Goal: Navigation & Orientation: Find specific page/section

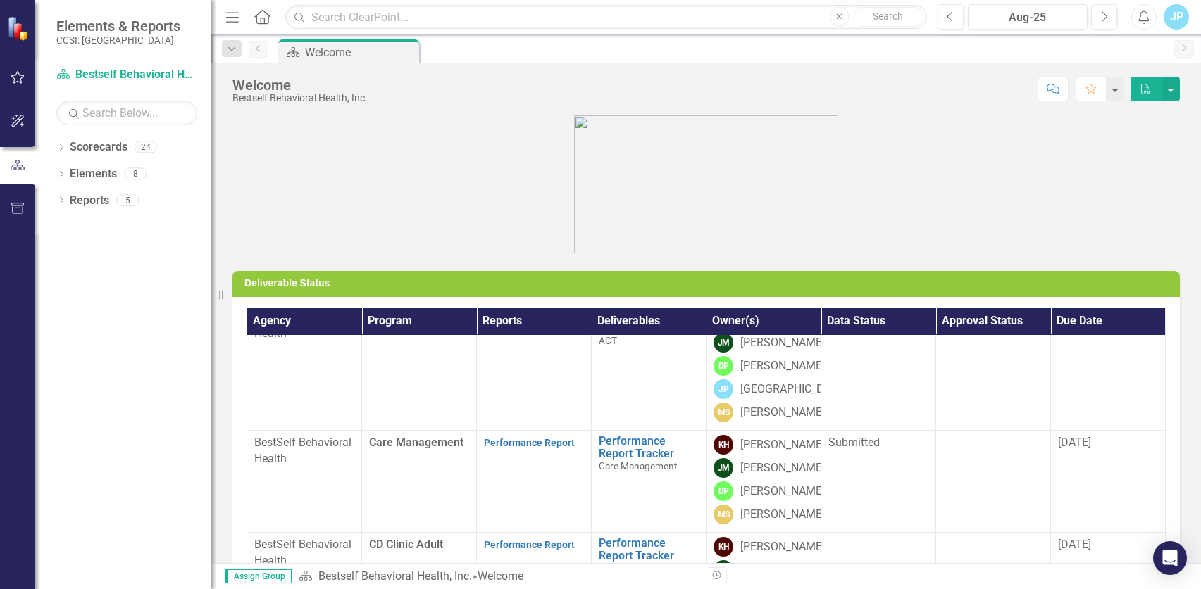
scroll to position [70, 0]
click at [524, 450] on link "Performance Report" at bounding box center [529, 444] width 91 height 11
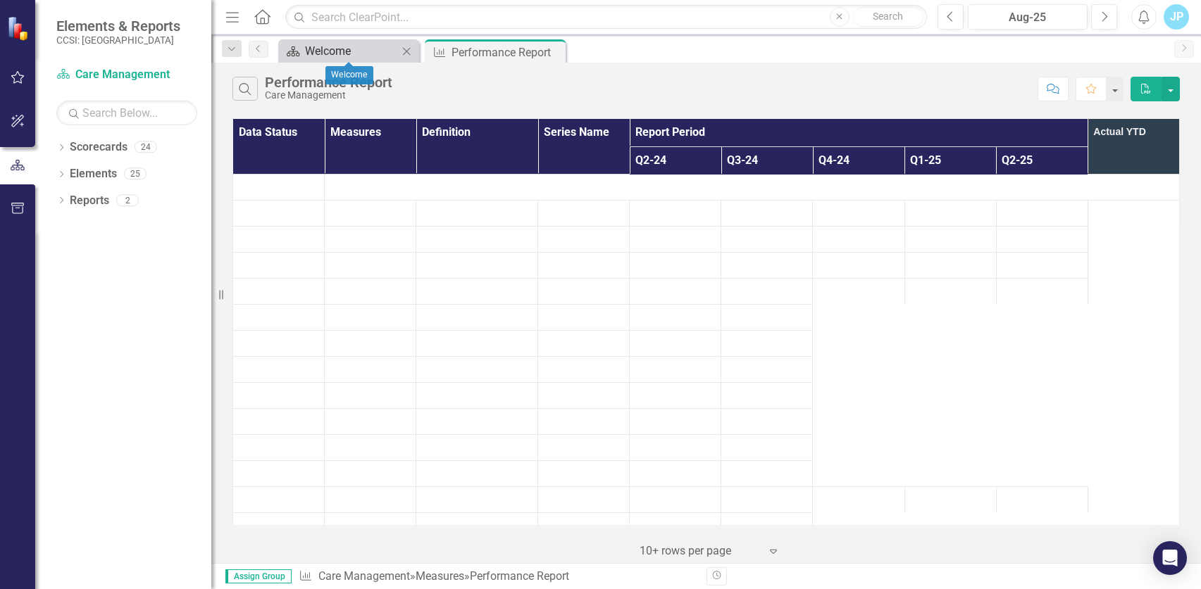
click at [330, 48] on div "Welcome" at bounding box center [351, 51] width 93 height 18
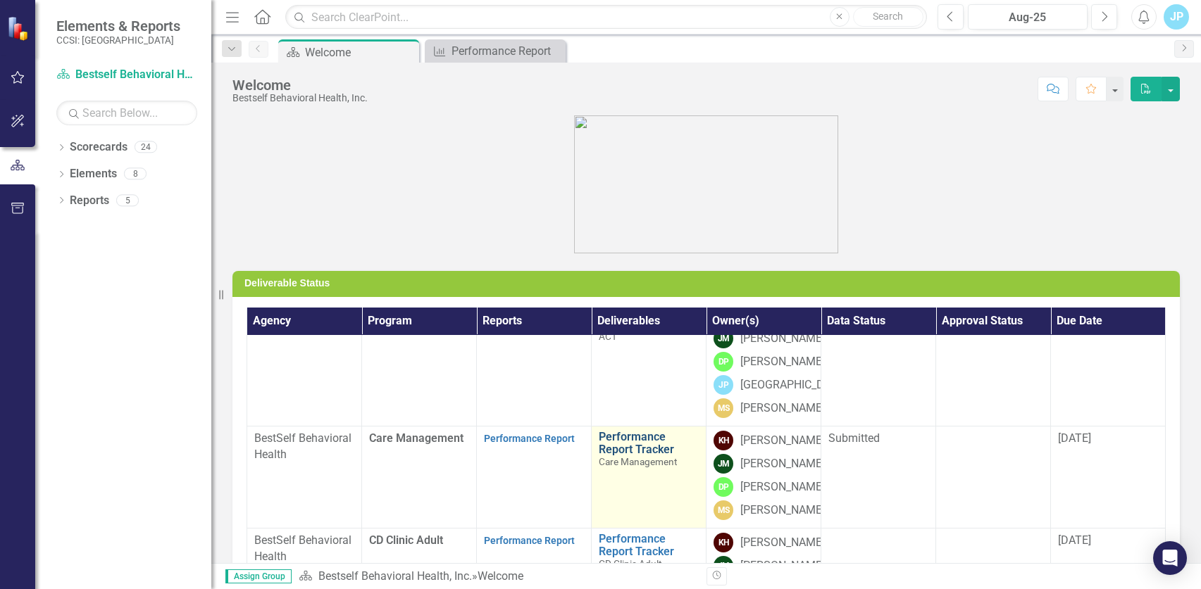
scroll to position [70, 0]
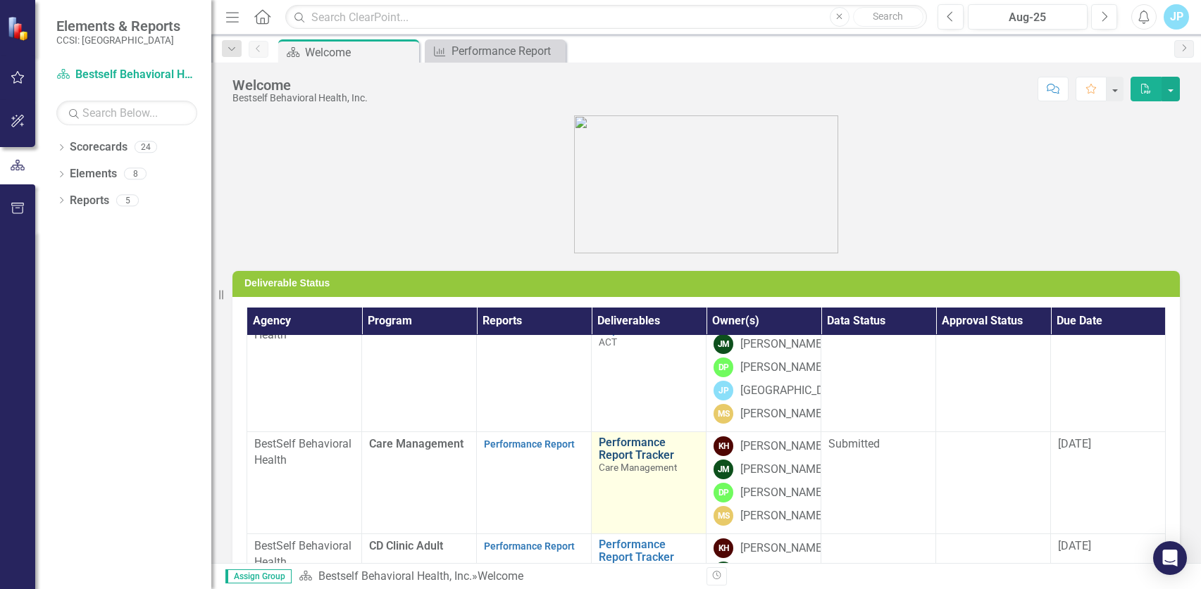
click at [633, 461] on link "Performance Report Tracker" at bounding box center [649, 449] width 100 height 25
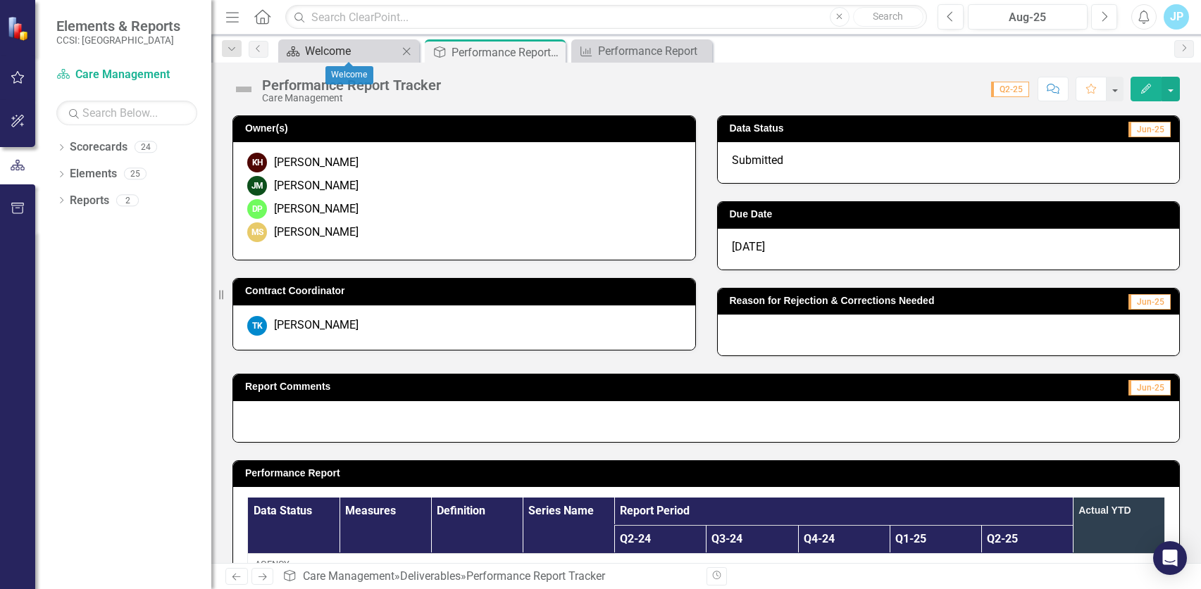
click at [344, 55] on div "Welcome" at bounding box center [351, 51] width 93 height 18
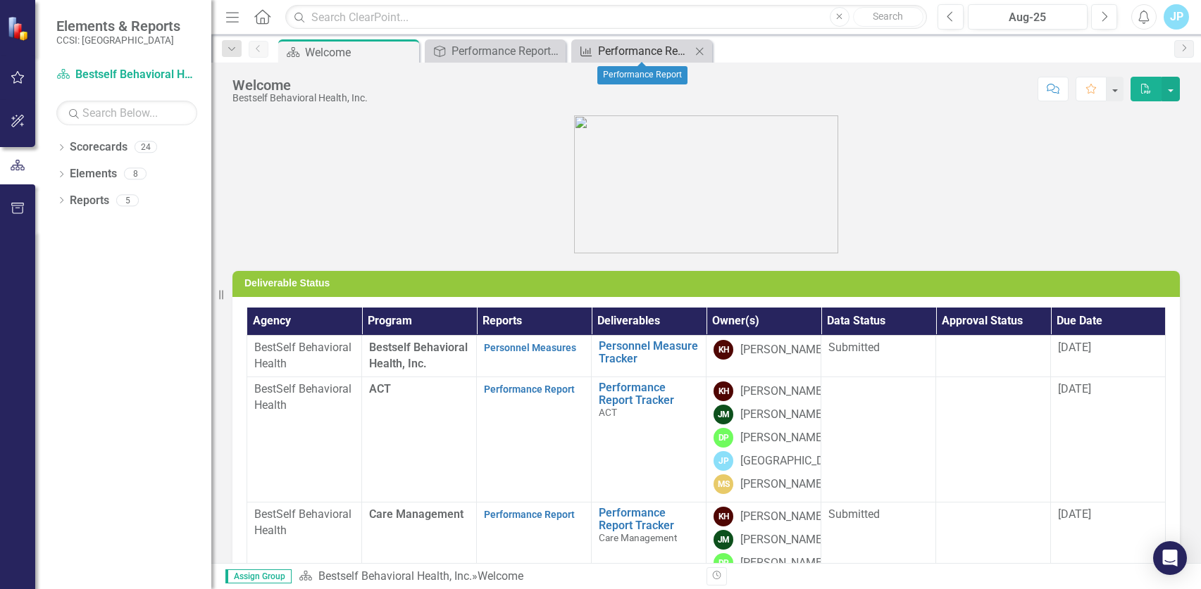
click at [616, 58] on div "Performance Report" at bounding box center [644, 51] width 93 height 18
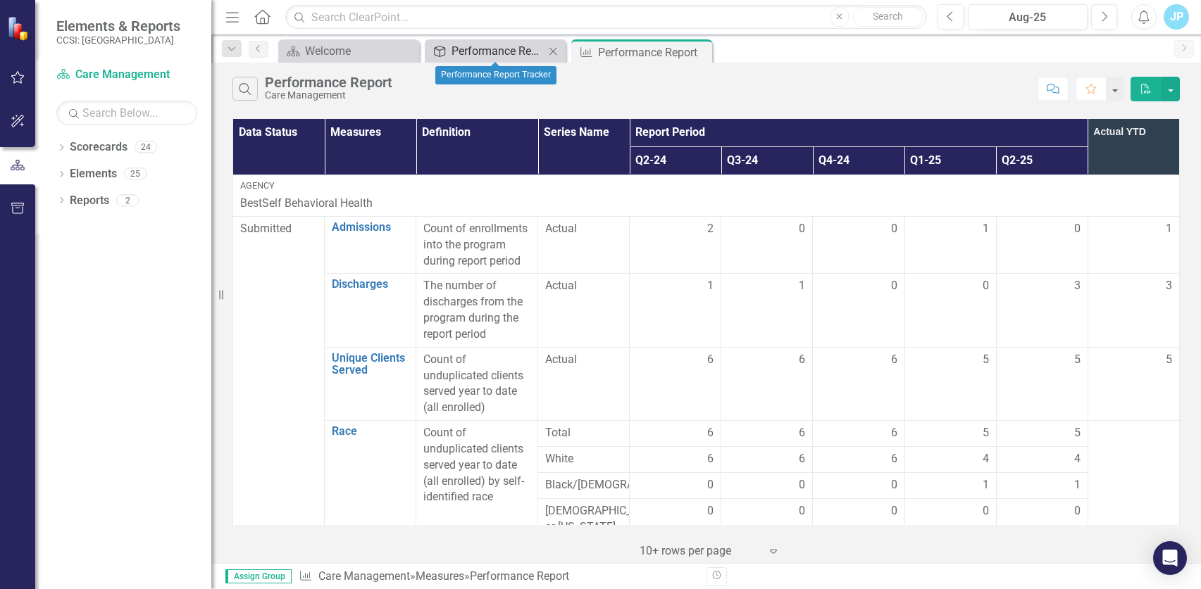
click at [483, 56] on div "Performance Report Tracker" at bounding box center [497, 51] width 93 height 18
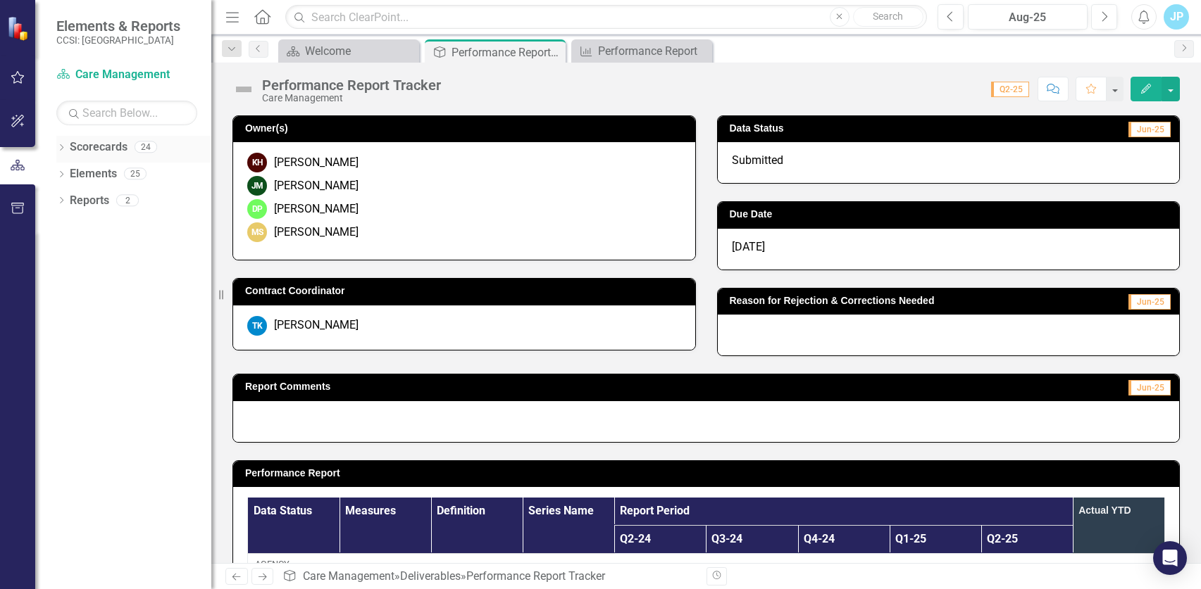
drag, startPoint x: 106, startPoint y: 149, endPoint x: 99, endPoint y: 154, distance: 8.6
click at [105, 149] on link "Scorecards" at bounding box center [99, 147] width 58 height 16
click at [61, 149] on icon "Dropdown" at bounding box center [61, 149] width 10 height 8
click at [79, 176] on link "Bestself Behavioral Health, Inc." at bounding box center [144, 174] width 134 height 16
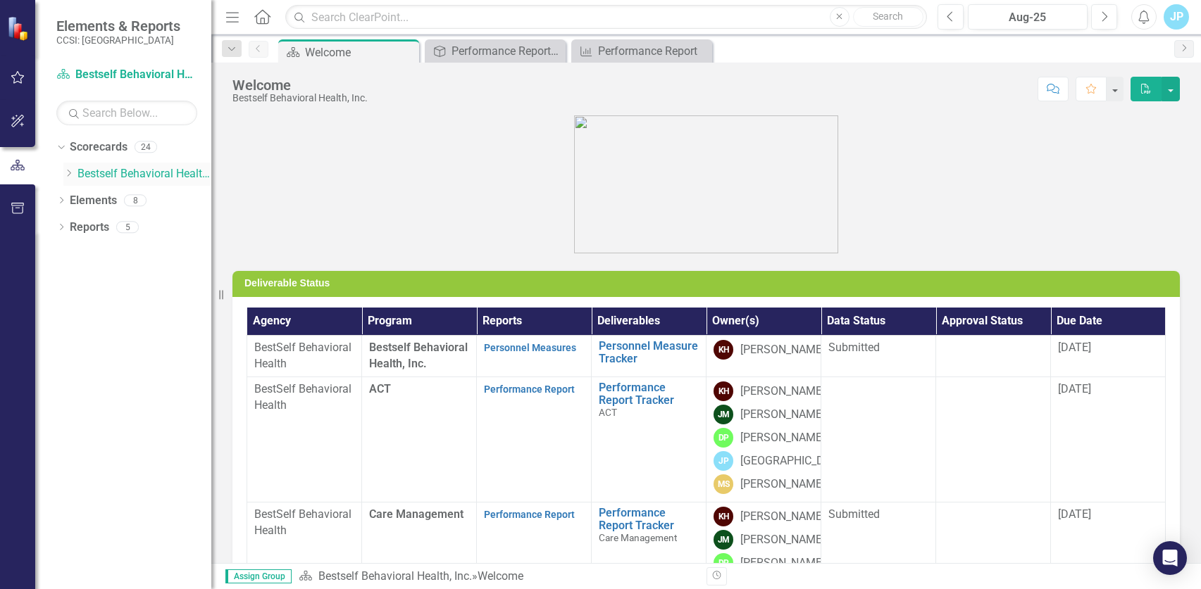
click at [63, 173] on icon "Dropdown" at bounding box center [68, 173] width 11 height 8
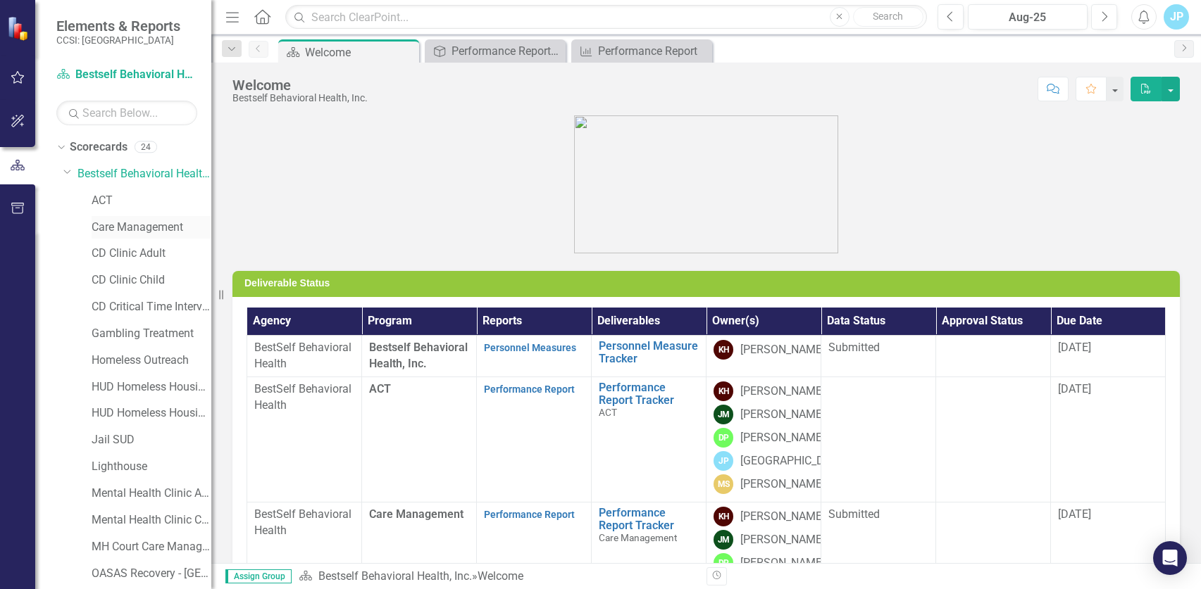
click at [127, 230] on link "Care Management" at bounding box center [152, 228] width 120 height 16
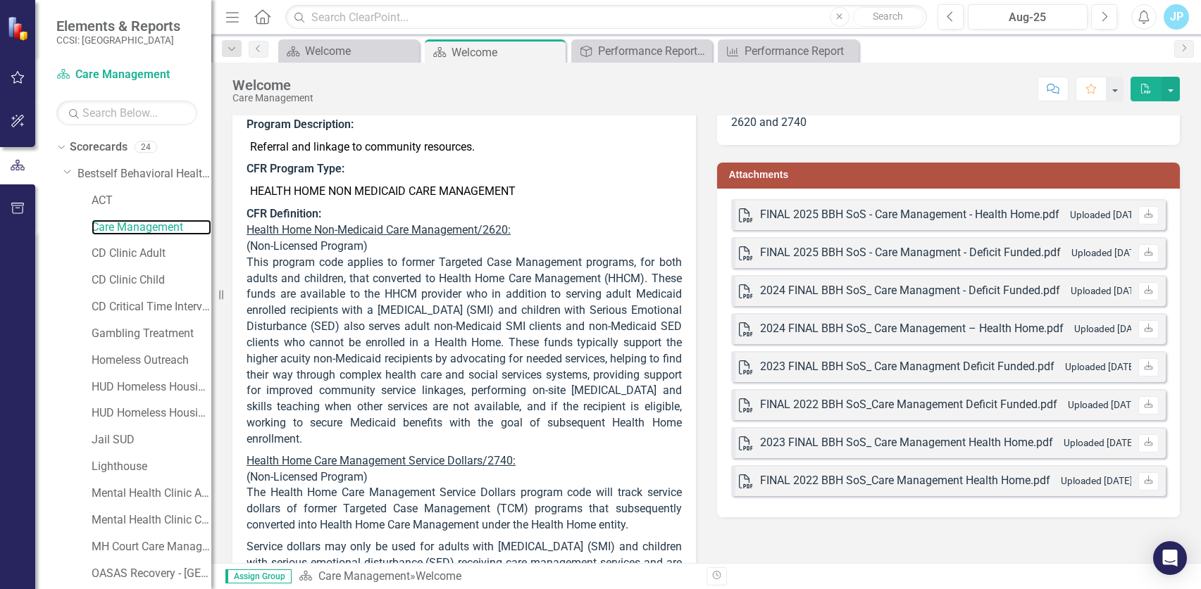
scroll to position [94, 0]
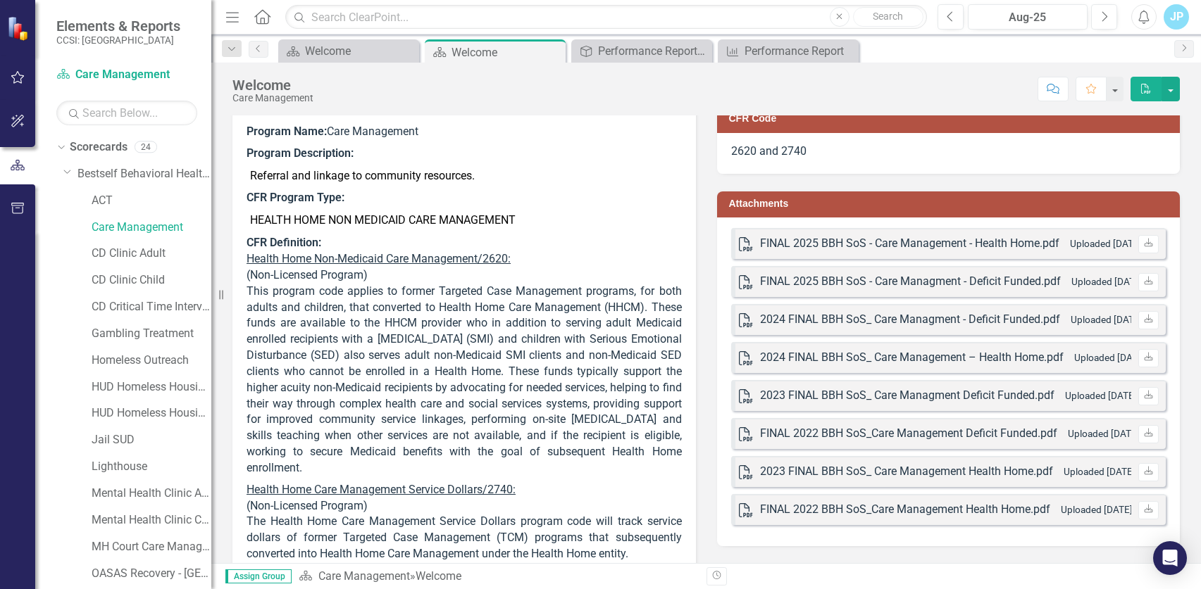
click at [1006, 255] on div "PDF FINAL 2025 BBH SoS - Care Management - Health Home.pdf Uploaded [DATE] 3:16…" at bounding box center [948, 243] width 435 height 31
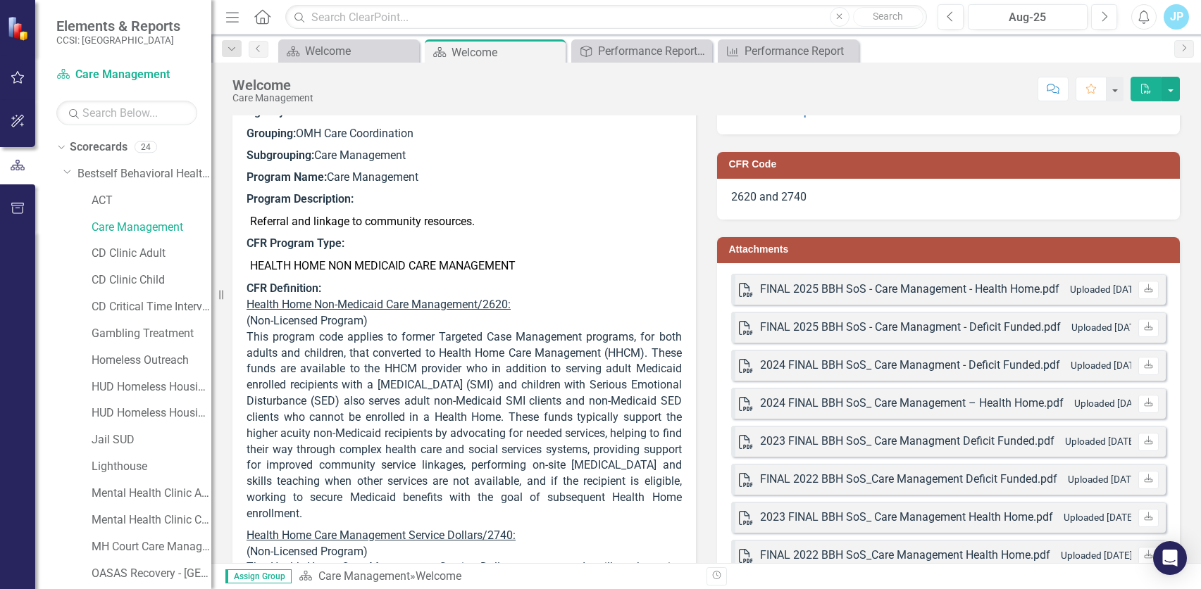
scroll to position [0, 0]
